Goal: Information Seeking & Learning: Learn about a topic

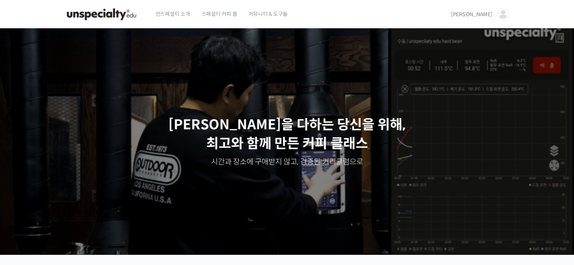
click at [491, 19] on link "[PERSON_NAME]" at bounding box center [480, 14] width 59 height 29
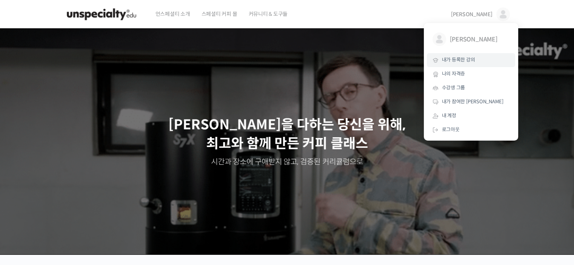
click at [465, 61] on span "내가 등록한 강의" at bounding box center [458, 60] width 33 height 6
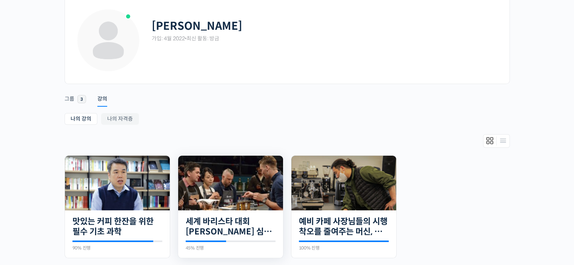
click at [235, 194] on img at bounding box center [230, 183] width 105 height 55
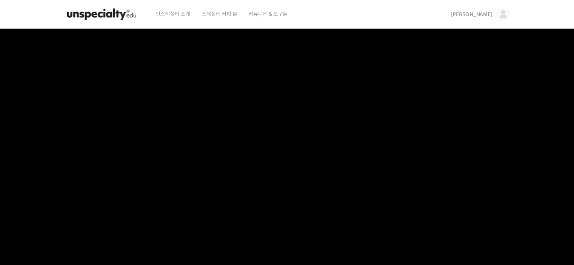
scroll to position [302, 0]
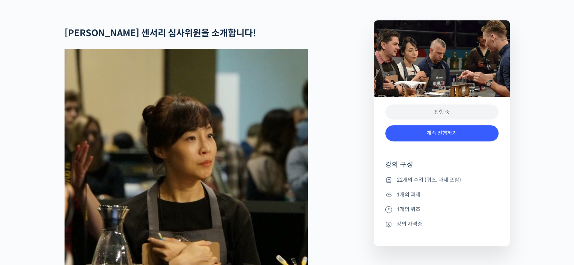
click at [451, 120] on div "진행 중" at bounding box center [441, 111] width 113 height 15
click at [451, 151] on div "계속 진행하기" at bounding box center [441, 136] width 113 height 31
click at [440, 153] on div "계속 진행하기" at bounding box center [441, 136] width 113 height 31
click at [443, 153] on div "계속 진행하기" at bounding box center [441, 136] width 113 height 31
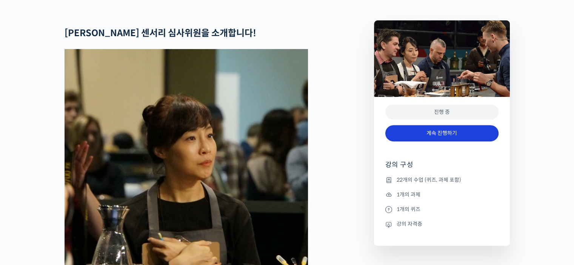
click at [444, 141] on link "계속 진행하기" at bounding box center [441, 133] width 113 height 16
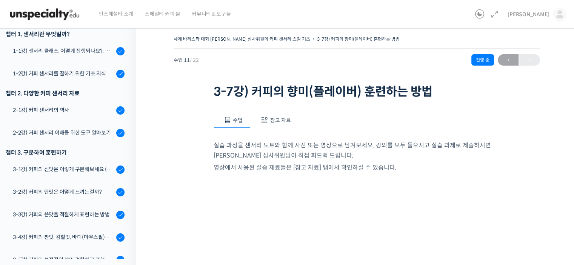
scroll to position [137, 0]
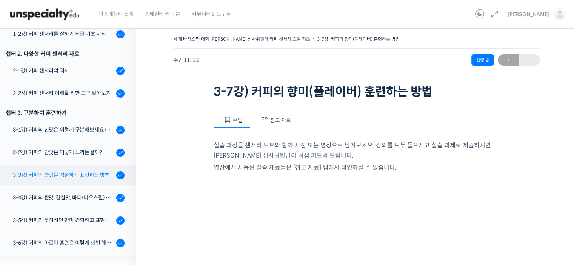
click at [77, 175] on div "3-3강) 커피의 쓴맛을 적절하게 표현하는 방법" at bounding box center [63, 175] width 101 height 8
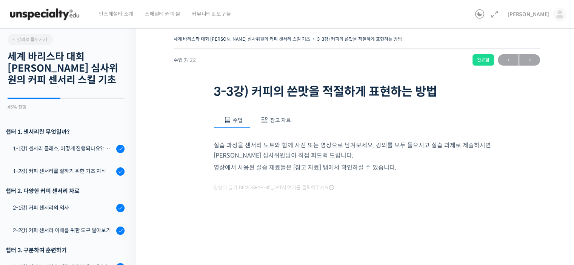
scroll to position [24, 0]
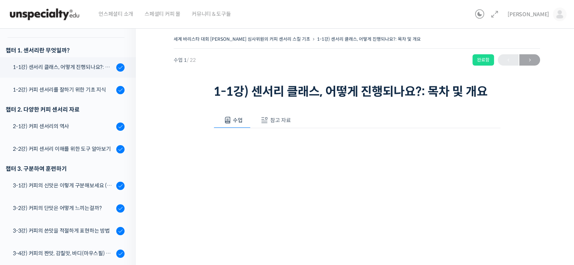
scroll to position [157, 0]
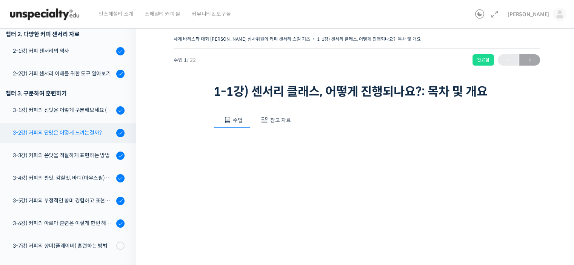
click at [77, 133] on div "3-2강) 커피의 단맛은 어떻게 느끼는걸까?" at bounding box center [63, 133] width 101 height 8
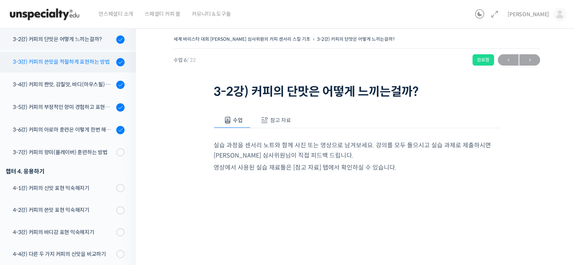
click at [96, 59] on div "3-3강) 커피의 쓴맛을 적절하게 표현하는 방법" at bounding box center [63, 62] width 101 height 8
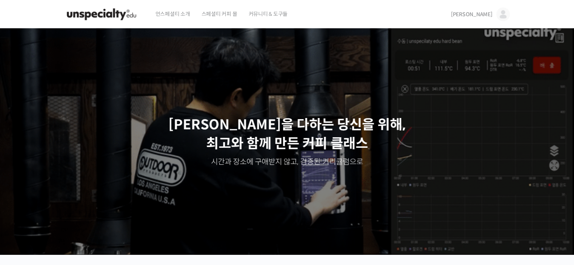
click at [481, 12] on span "[PERSON_NAME]" at bounding box center [471, 14] width 41 height 7
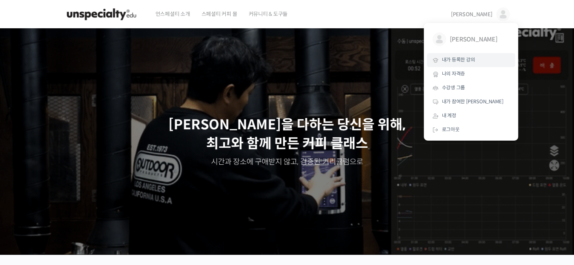
click at [474, 63] on link "내가 등록한 강의" at bounding box center [470, 60] width 88 height 14
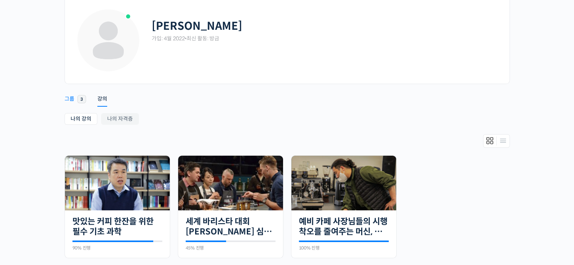
click at [72, 104] on div "그룹" at bounding box center [69, 100] width 10 height 11
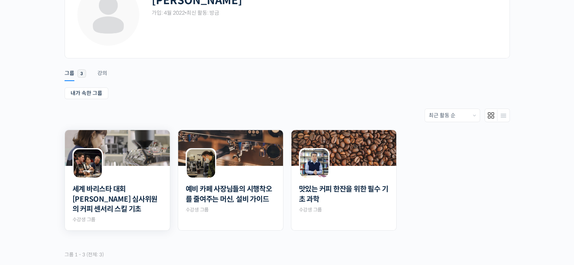
scroll to position [104, 0]
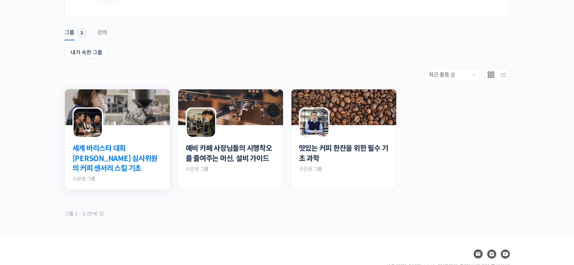
click at [145, 160] on link "세계 바리스타 대회 [PERSON_NAME] 심사위원의 커피 센서리 스킬 기초" at bounding box center [117, 159] width 90 height 30
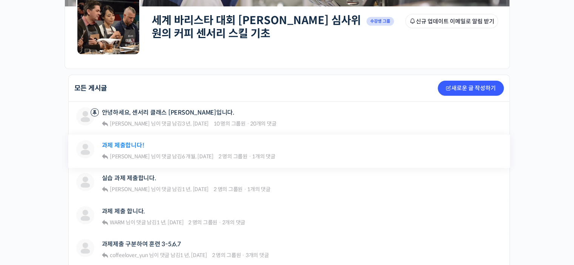
click at [136, 146] on link "과제 제출합니다!" at bounding box center [123, 145] width 42 height 7
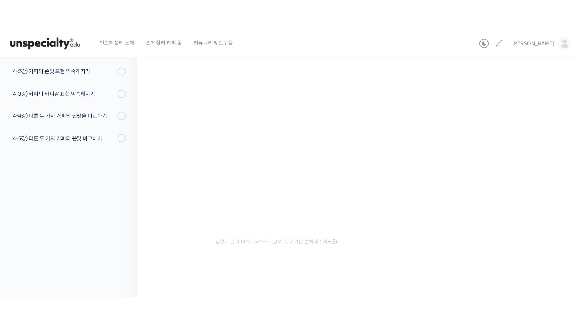
scroll to position [85, 0]
